Goal: Task Accomplishment & Management: Use online tool/utility

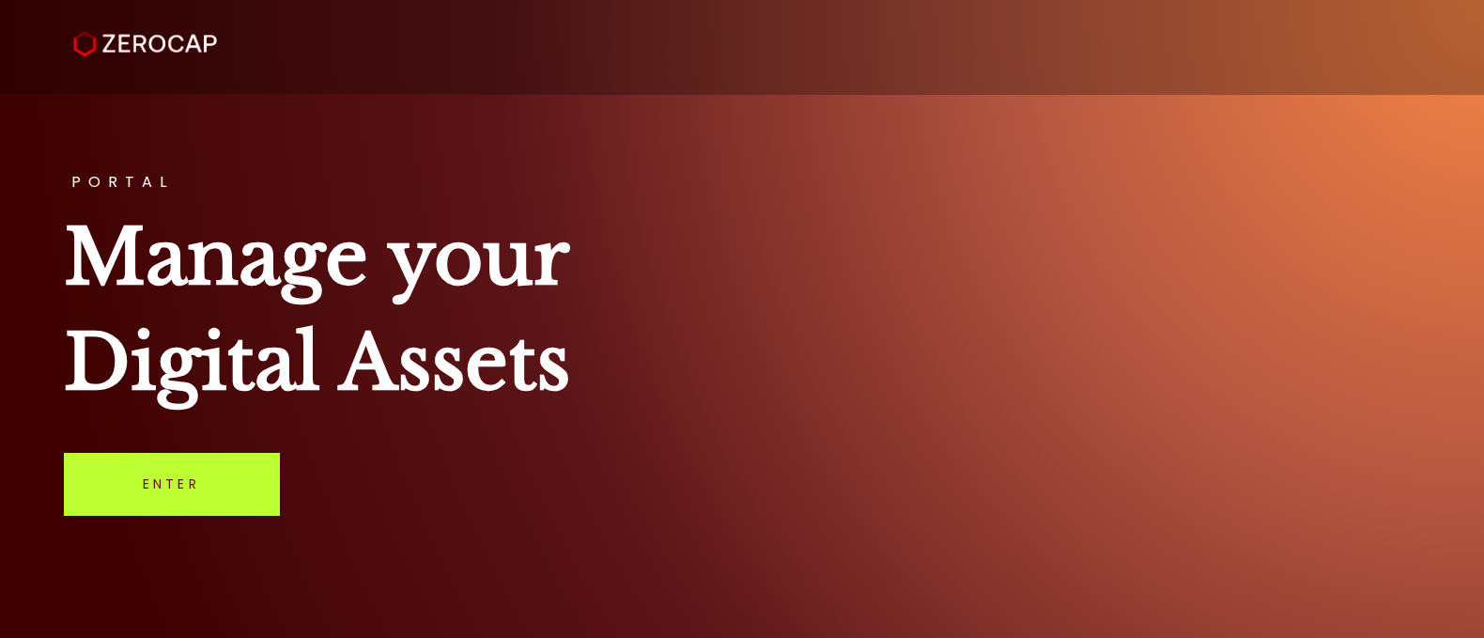
click at [222, 463] on link "Enter" at bounding box center [171, 484] width 215 height 62
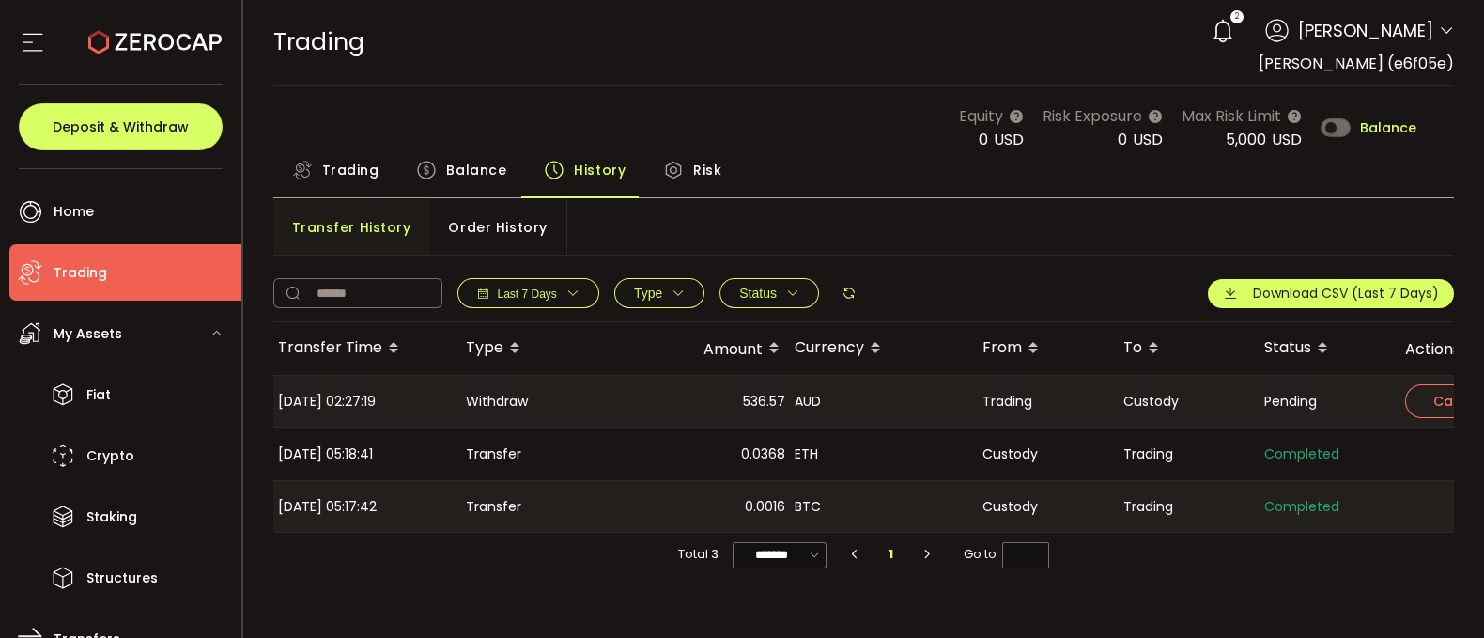
click at [1231, 28] on use at bounding box center [1222, 30] width 18 height 23
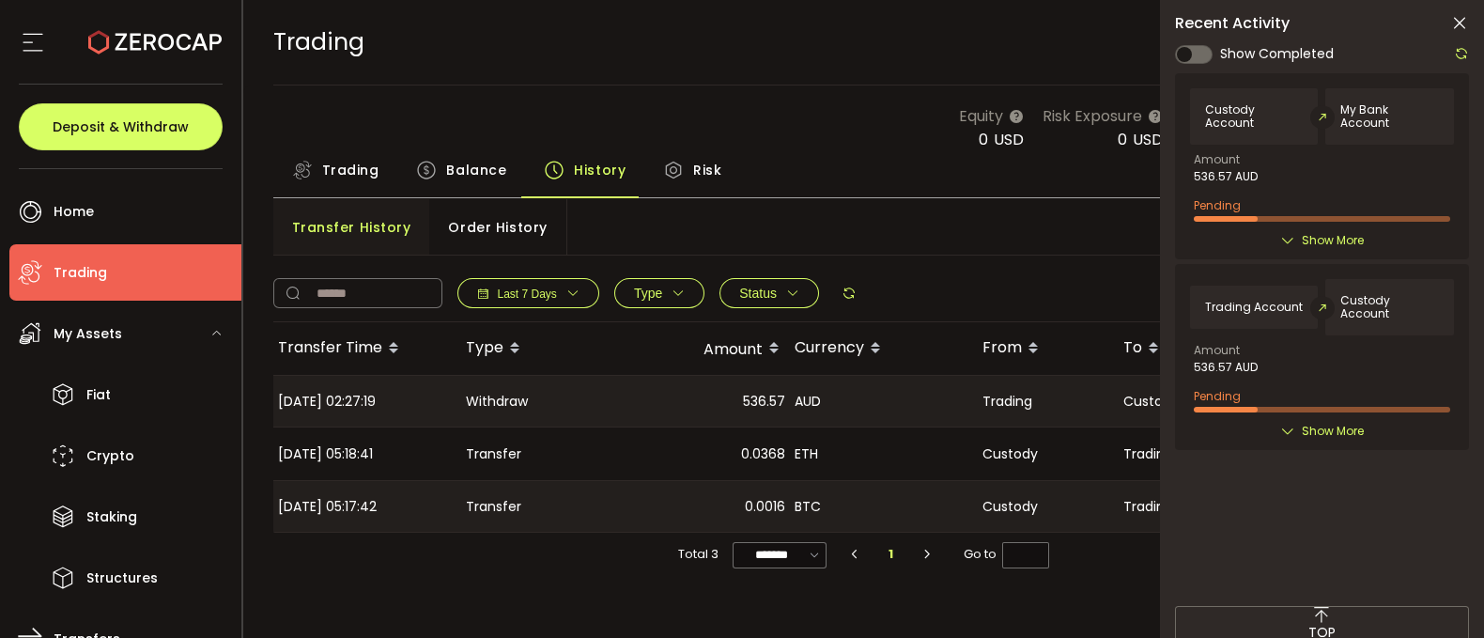
click at [1334, 241] on div "Custody Account My Bank Account Amount 536.57 AUD Pending Created By Austin Sac…" at bounding box center [1322, 166] width 294 height 186
click at [1324, 231] on span "Show More" at bounding box center [1333, 240] width 62 height 19
